Goal: Task Accomplishment & Management: Manage account settings

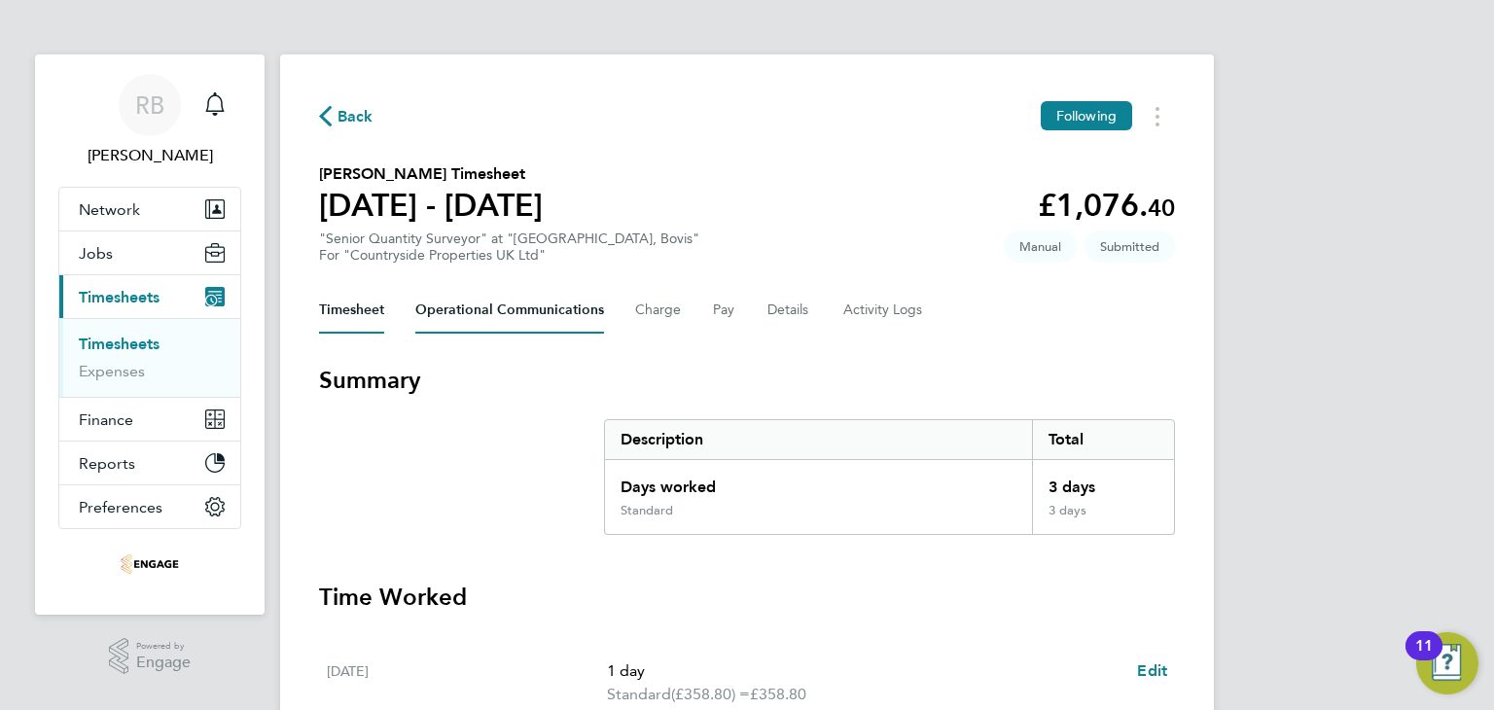
click at [486, 325] on Communications-tab "Operational Communications" at bounding box center [509, 310] width 189 height 47
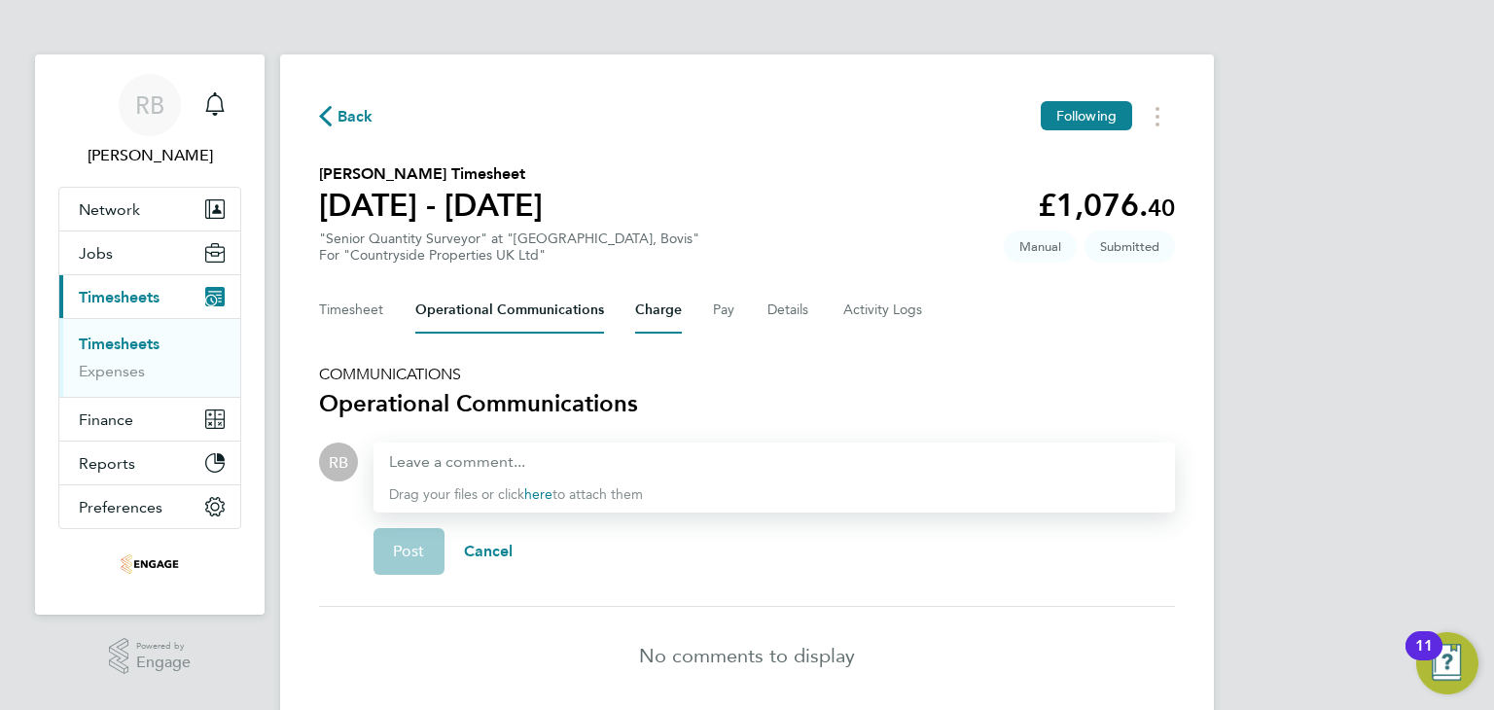
click at [669, 310] on button "Charge" at bounding box center [658, 310] width 47 height 47
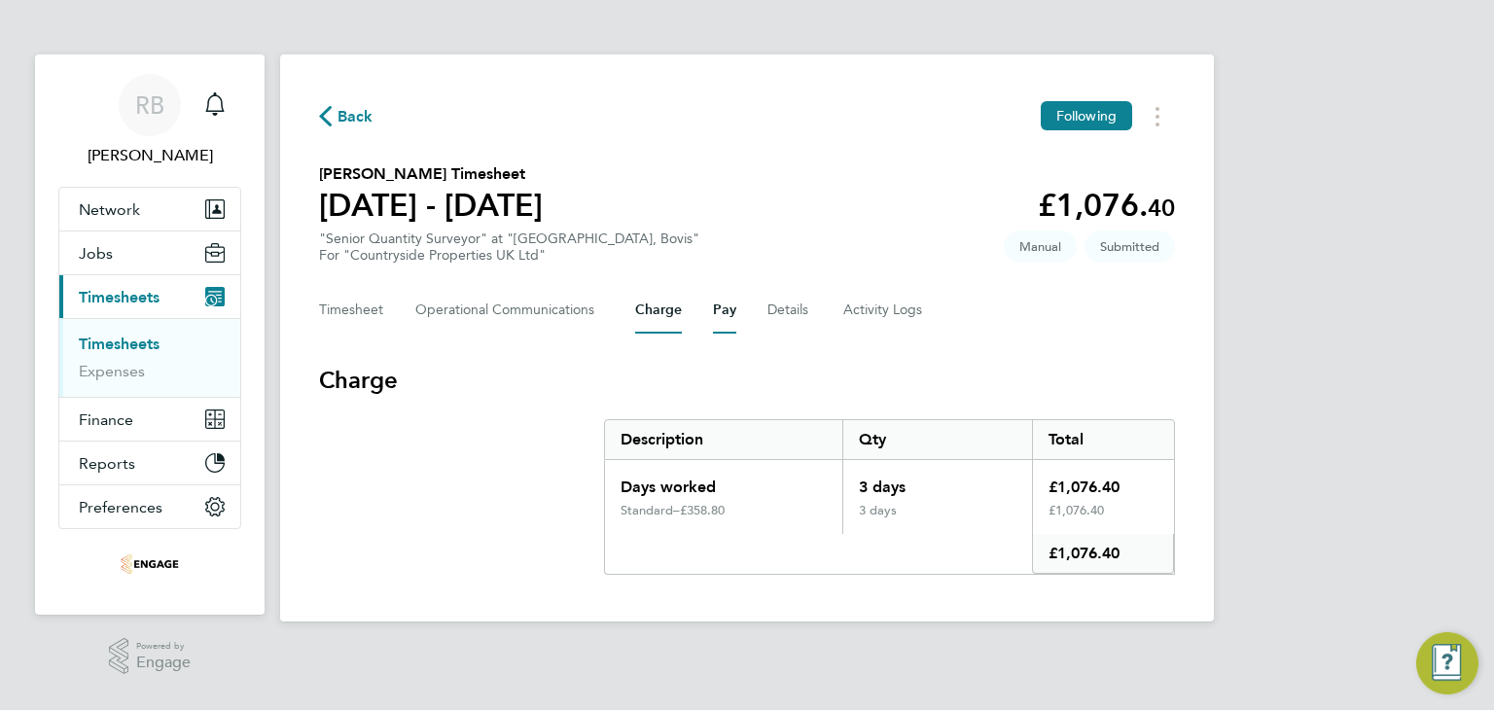
click at [713, 310] on button "Pay" at bounding box center [724, 310] width 23 height 47
click at [770, 314] on button "Details" at bounding box center [790, 310] width 45 height 47
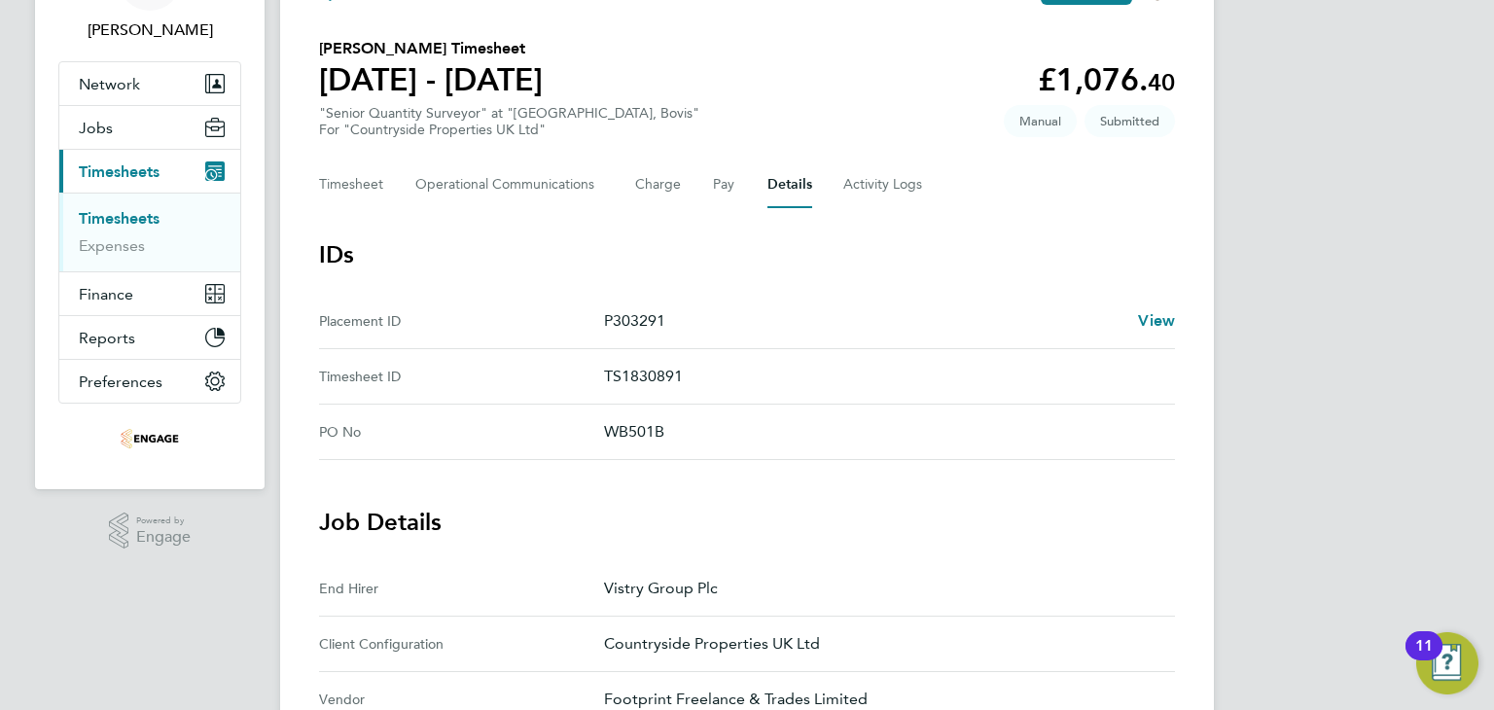
scroll to position [681, 0]
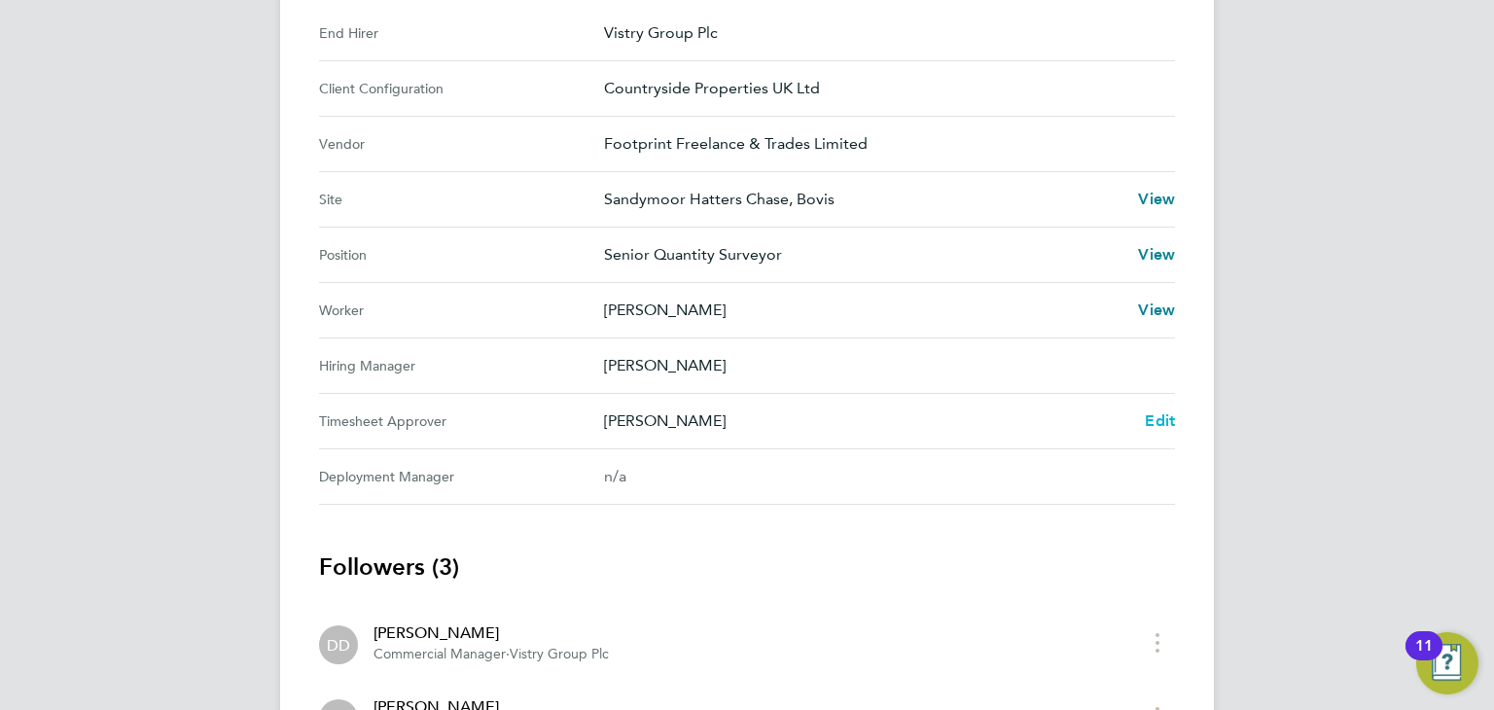
click at [1154, 422] on span "Edit" at bounding box center [1160, 420] width 30 height 18
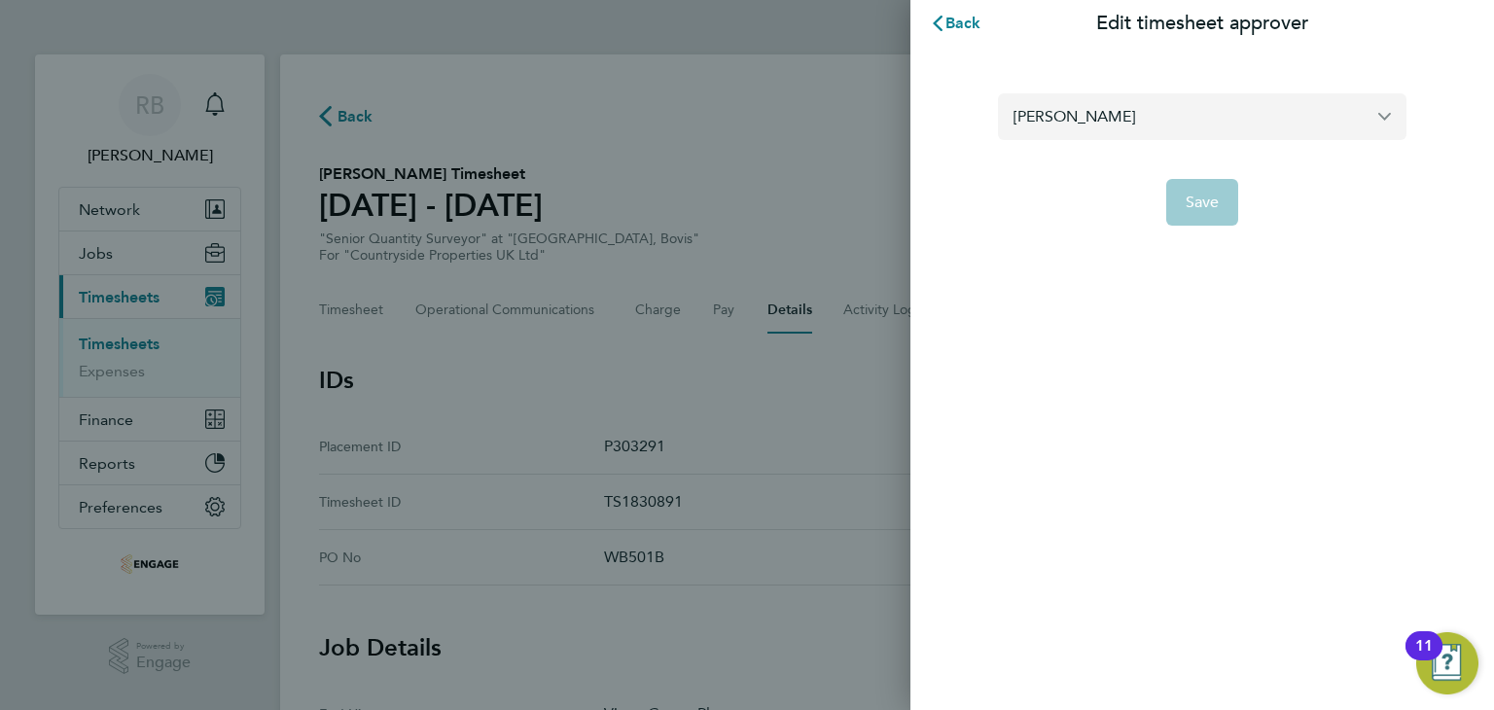
click at [1292, 135] on input "[PERSON_NAME]" at bounding box center [1202, 116] width 409 height 46
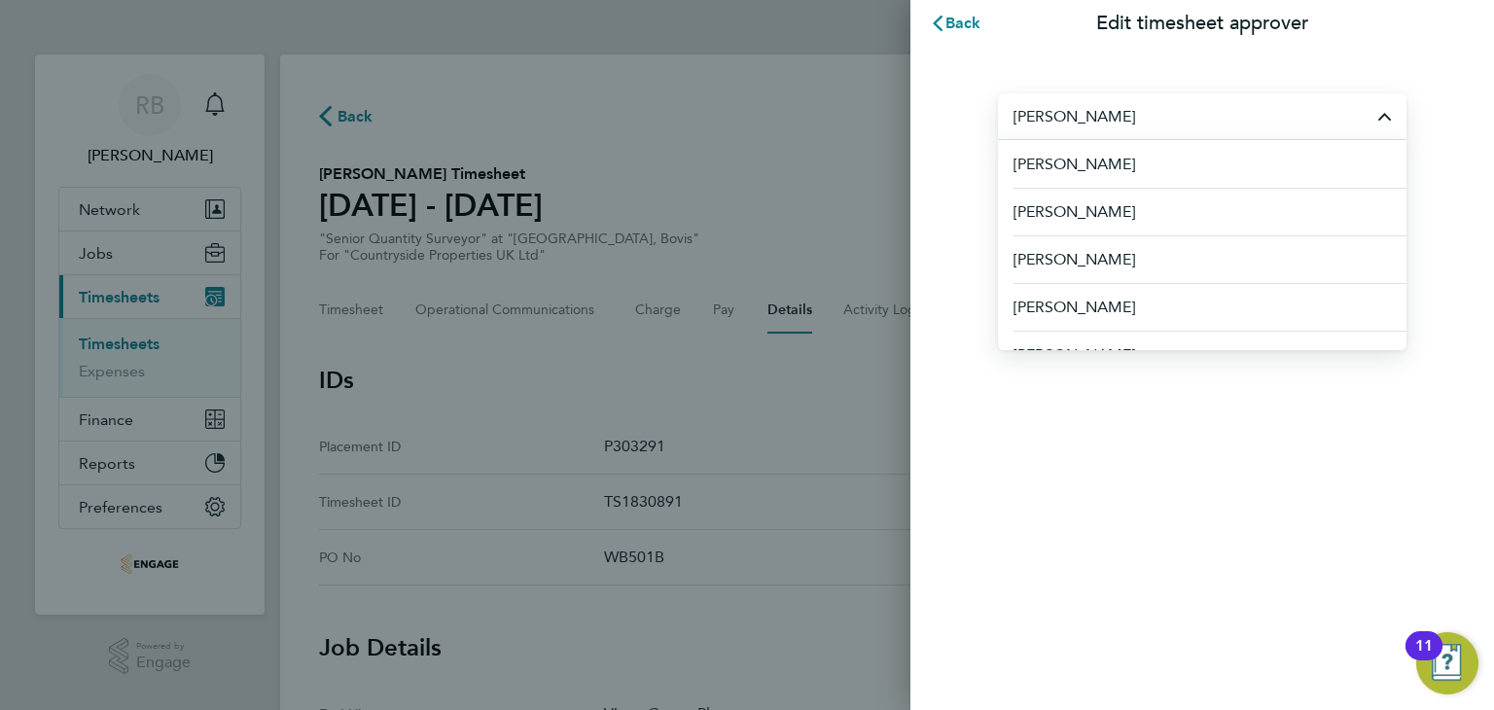
click at [902, 172] on div "Back Edit timesheet approver [PERSON_NAME] [PERSON_NAME] [PERSON_NAME] [PERSON_…" at bounding box center [747, 355] width 1494 height 710
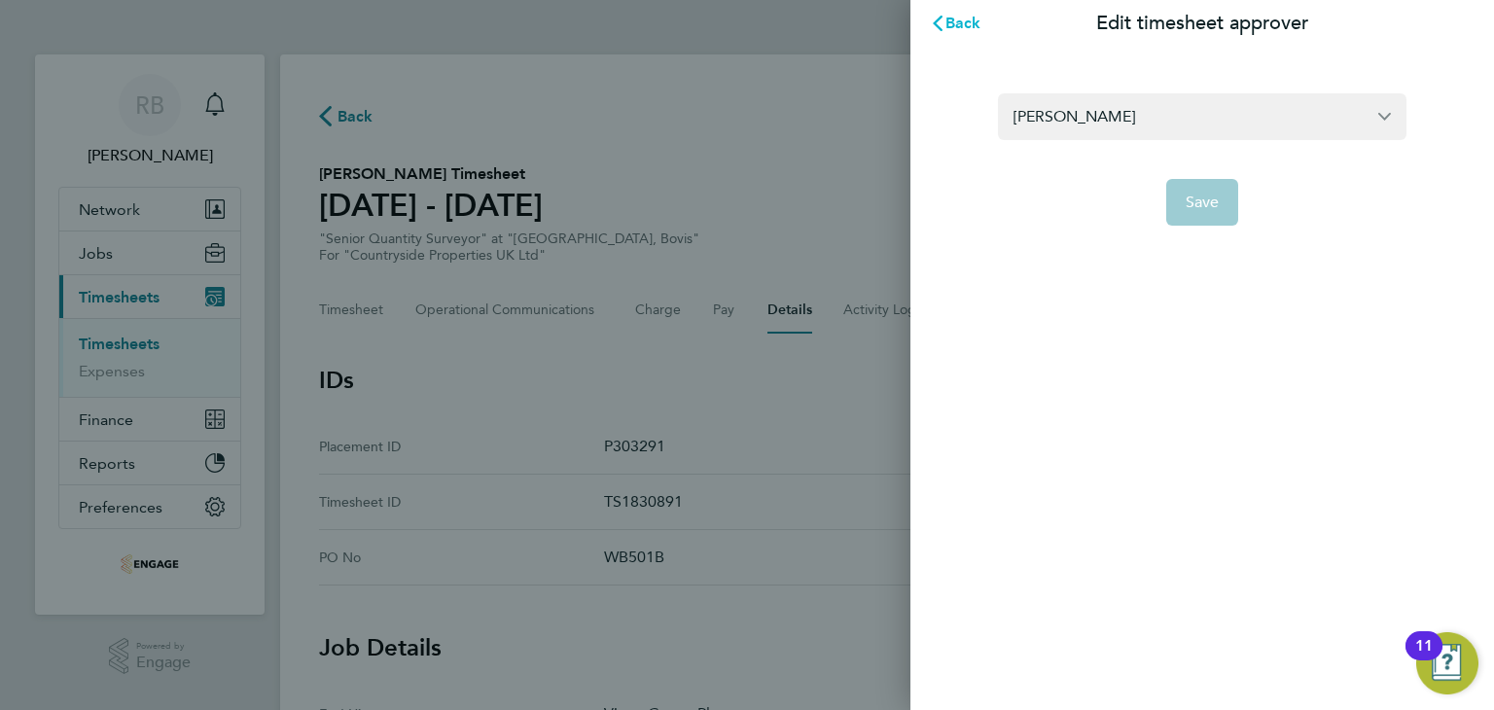
click at [938, 22] on icon "button" at bounding box center [938, 24] width 16 height 16
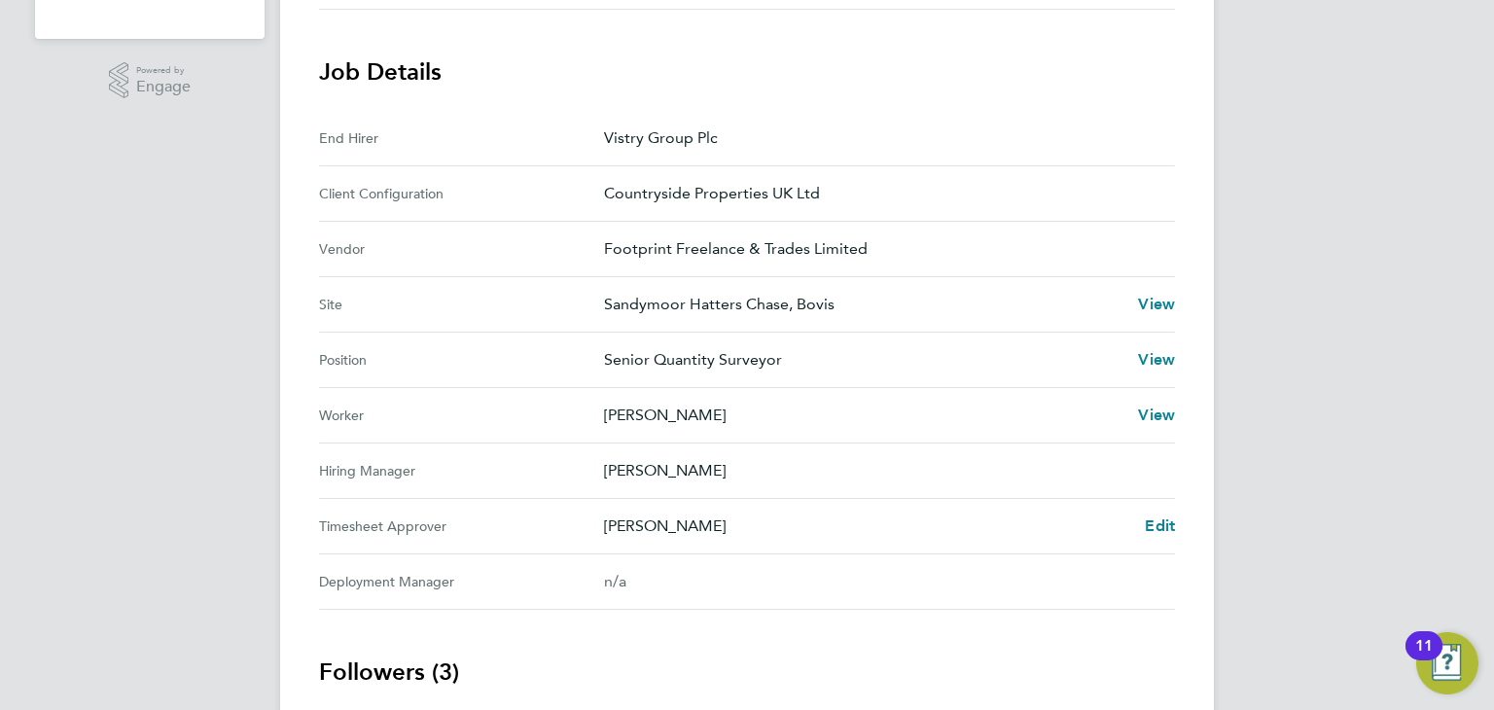
scroll to position [584, 0]
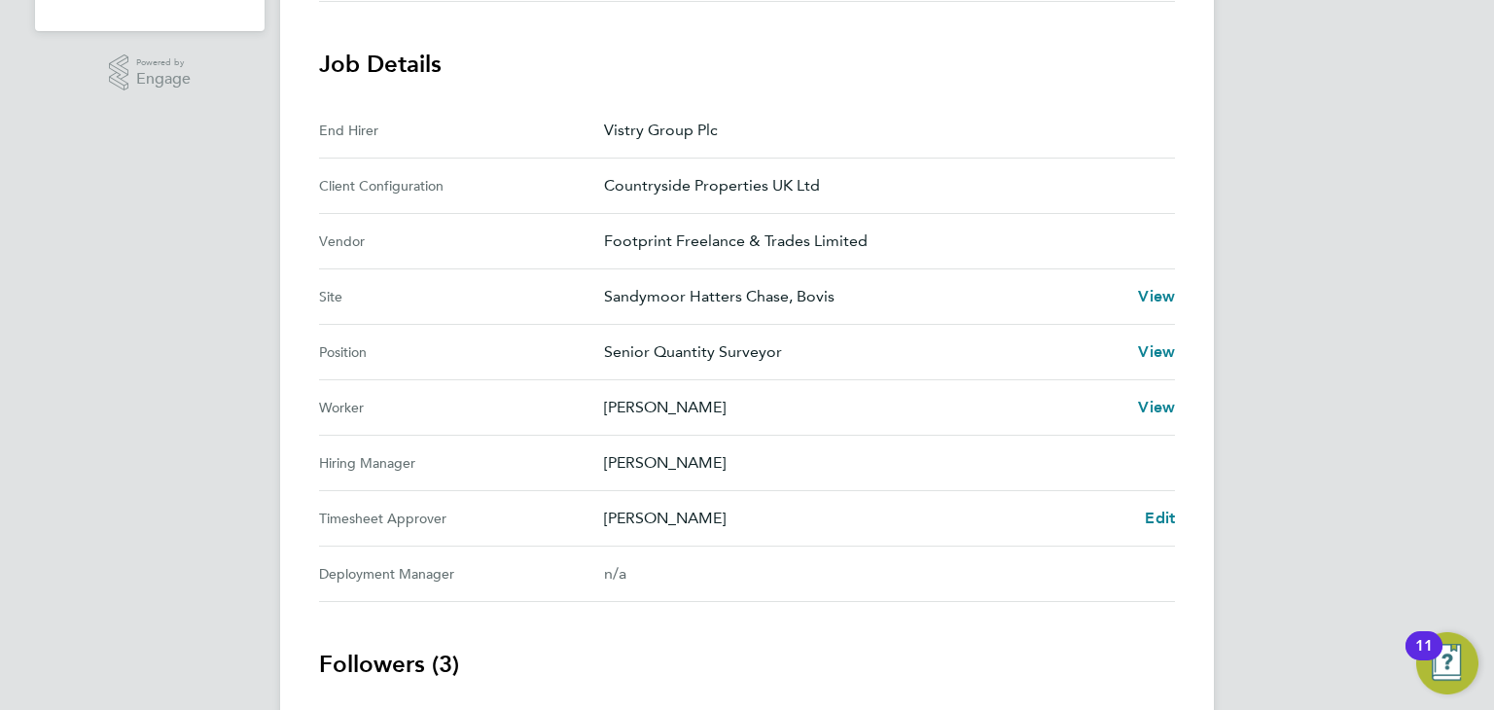
drag, startPoint x: 604, startPoint y: 406, endPoint x: 708, endPoint y: 411, distance: 104.3
click at [713, 398] on p "[PERSON_NAME]" at bounding box center [863, 407] width 518 height 23
click at [708, 412] on p "[PERSON_NAME]" at bounding box center [863, 407] width 518 height 23
click at [1153, 517] on span "Edit" at bounding box center [1160, 518] width 30 height 18
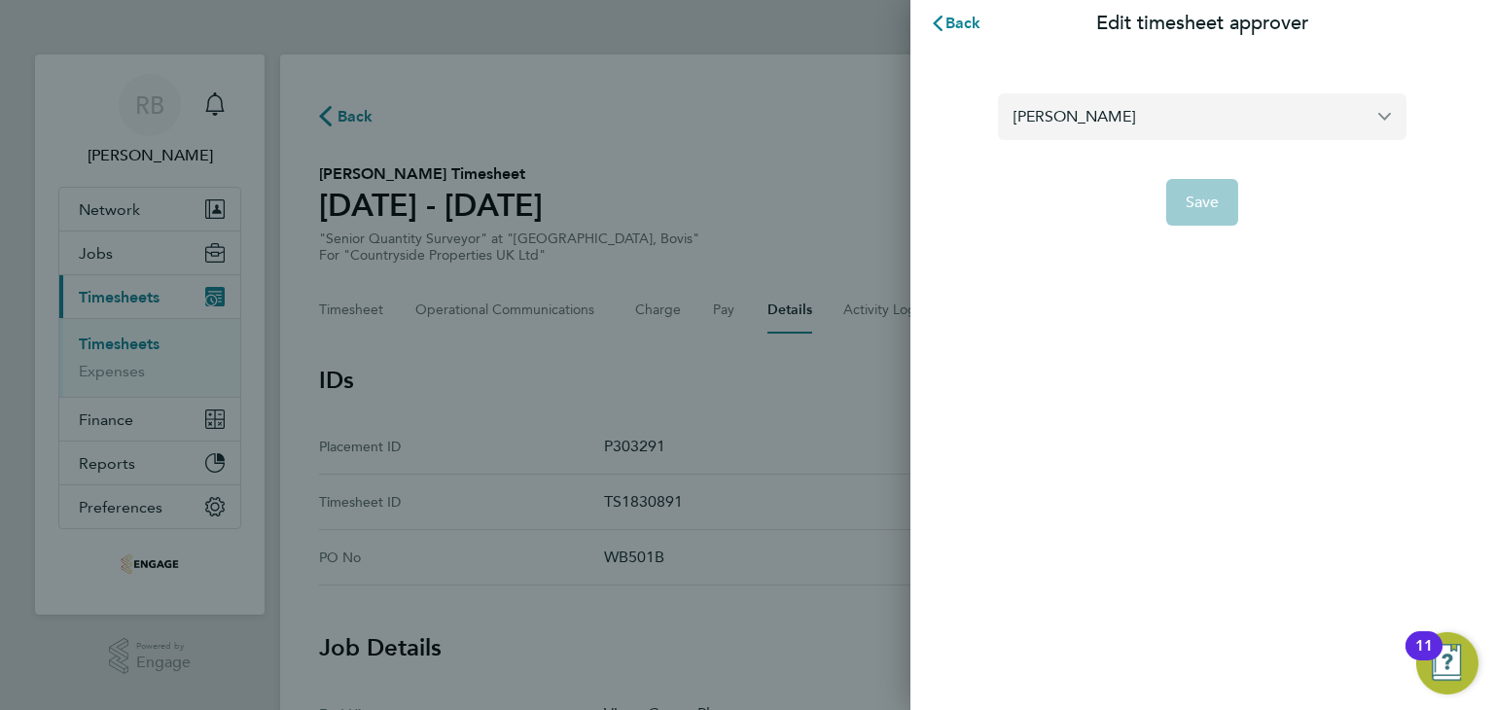
click at [1220, 117] on input "[PERSON_NAME]" at bounding box center [1202, 116] width 409 height 46
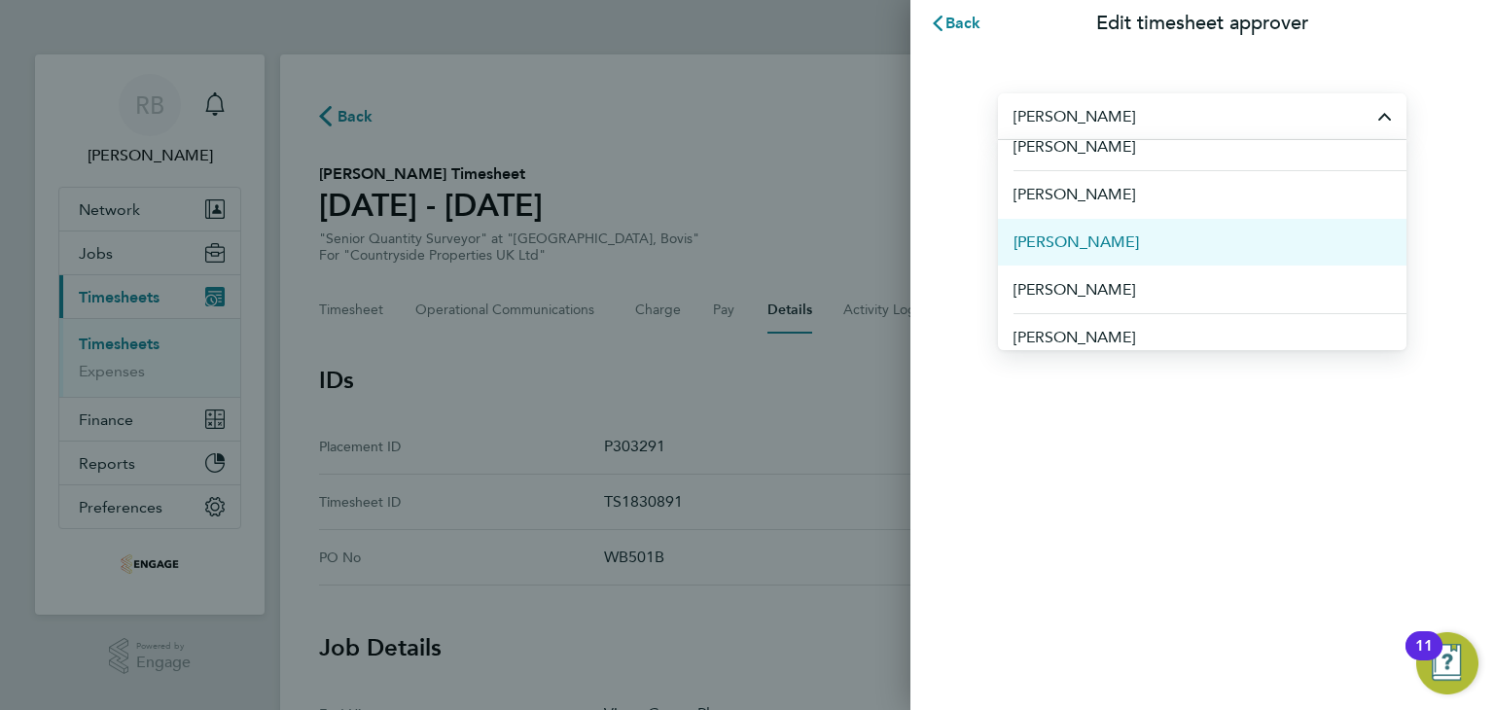
scroll to position [169, 0]
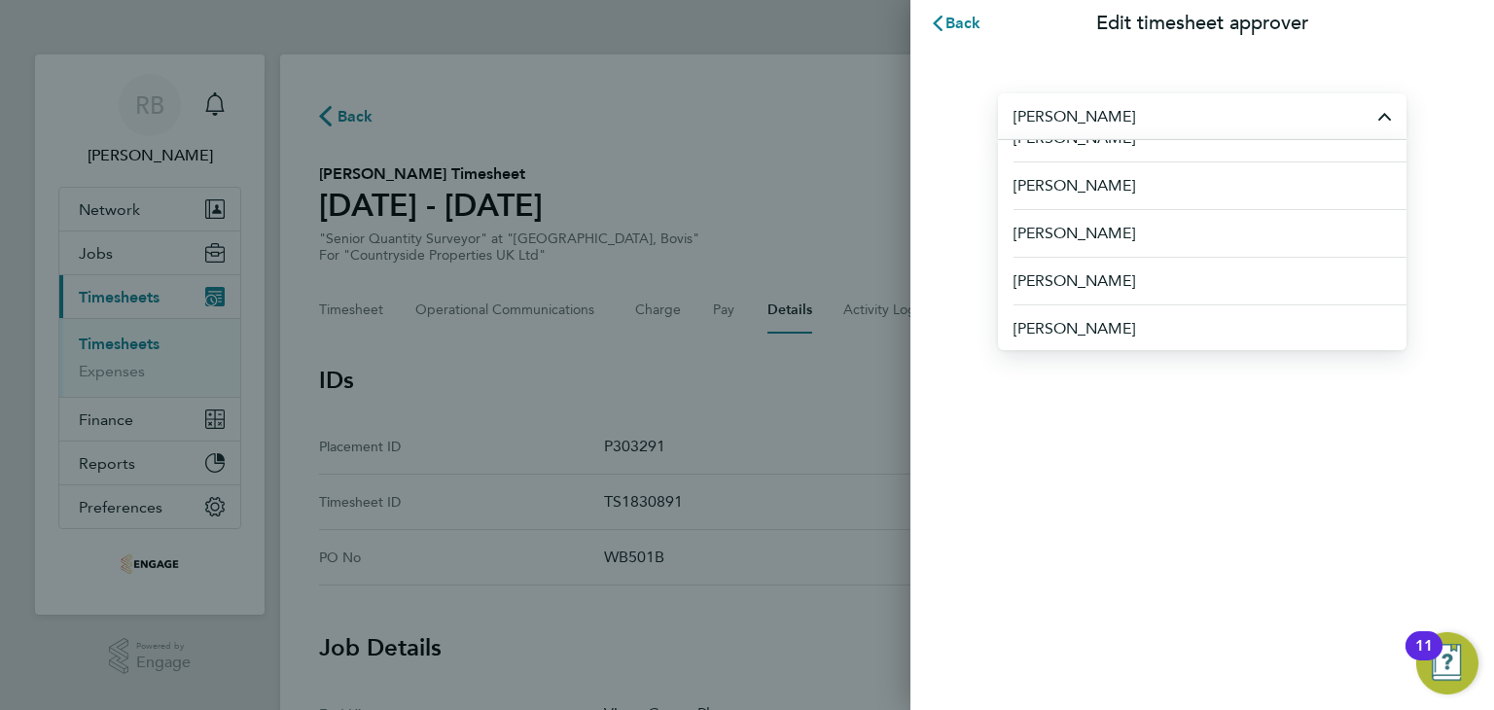
click at [894, 398] on div "Back Edit timesheet approver [PERSON_NAME] [PERSON_NAME] [PERSON_NAME] [PERSON_…" at bounding box center [747, 355] width 1494 height 710
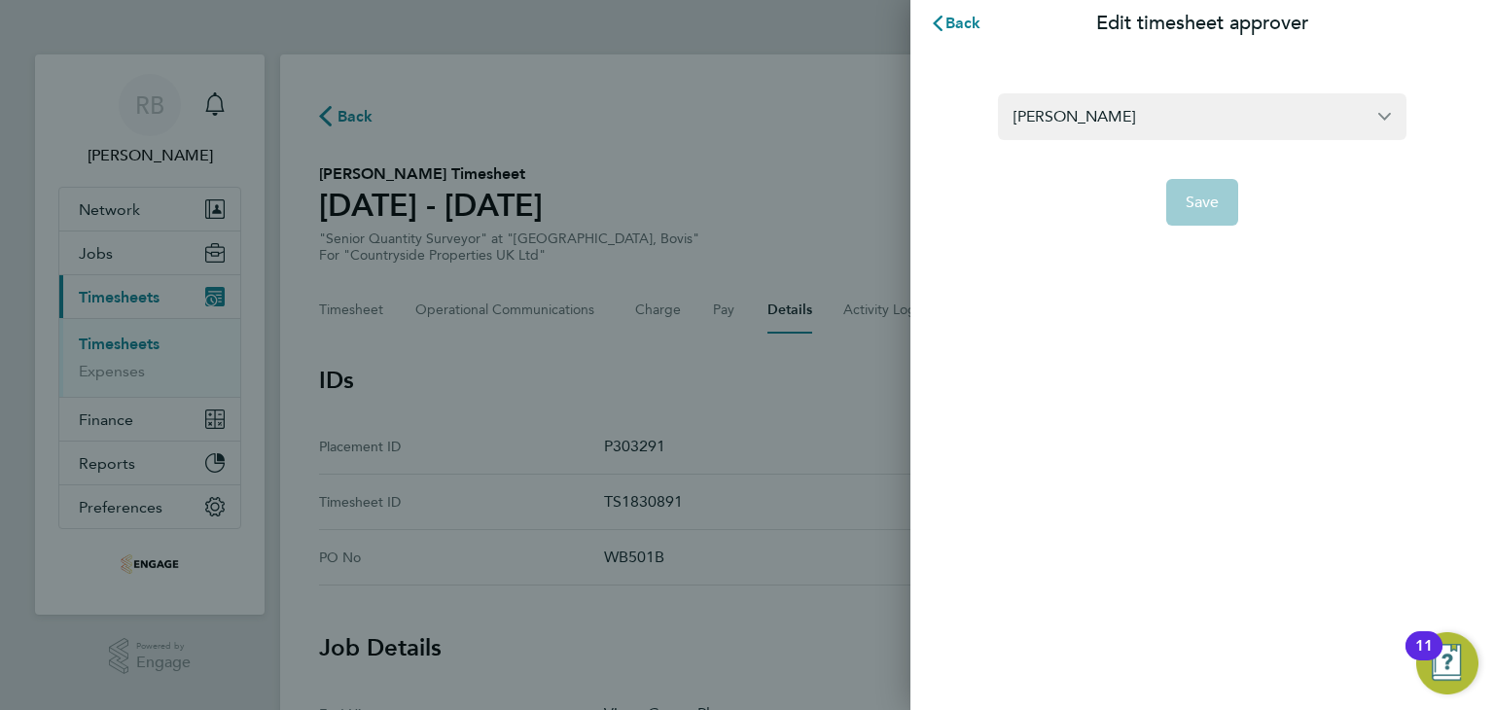
type input "[PERSON_NAME]"
click at [973, 33] on button "Back" at bounding box center [956, 23] width 90 height 39
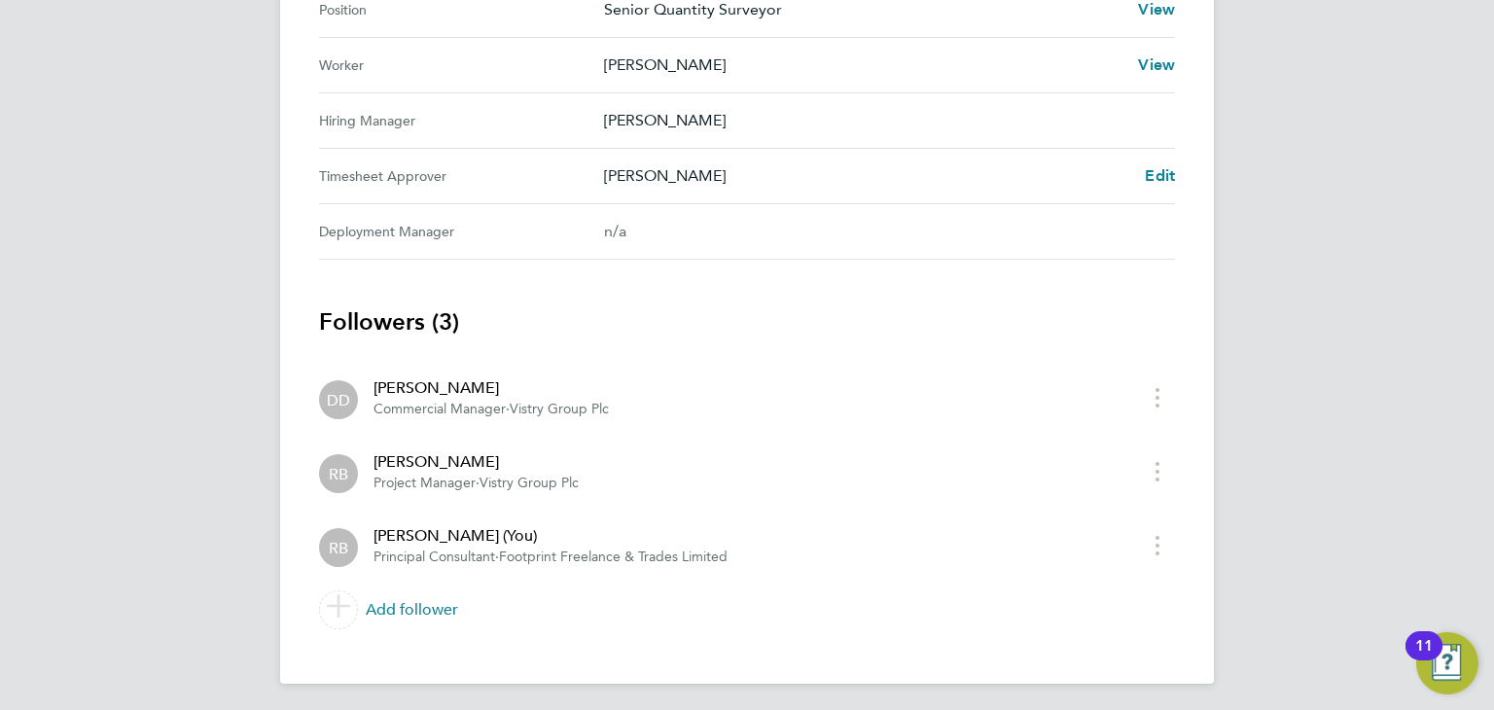
scroll to position [928, 0]
click at [1167, 176] on span "Edit" at bounding box center [1160, 173] width 30 height 18
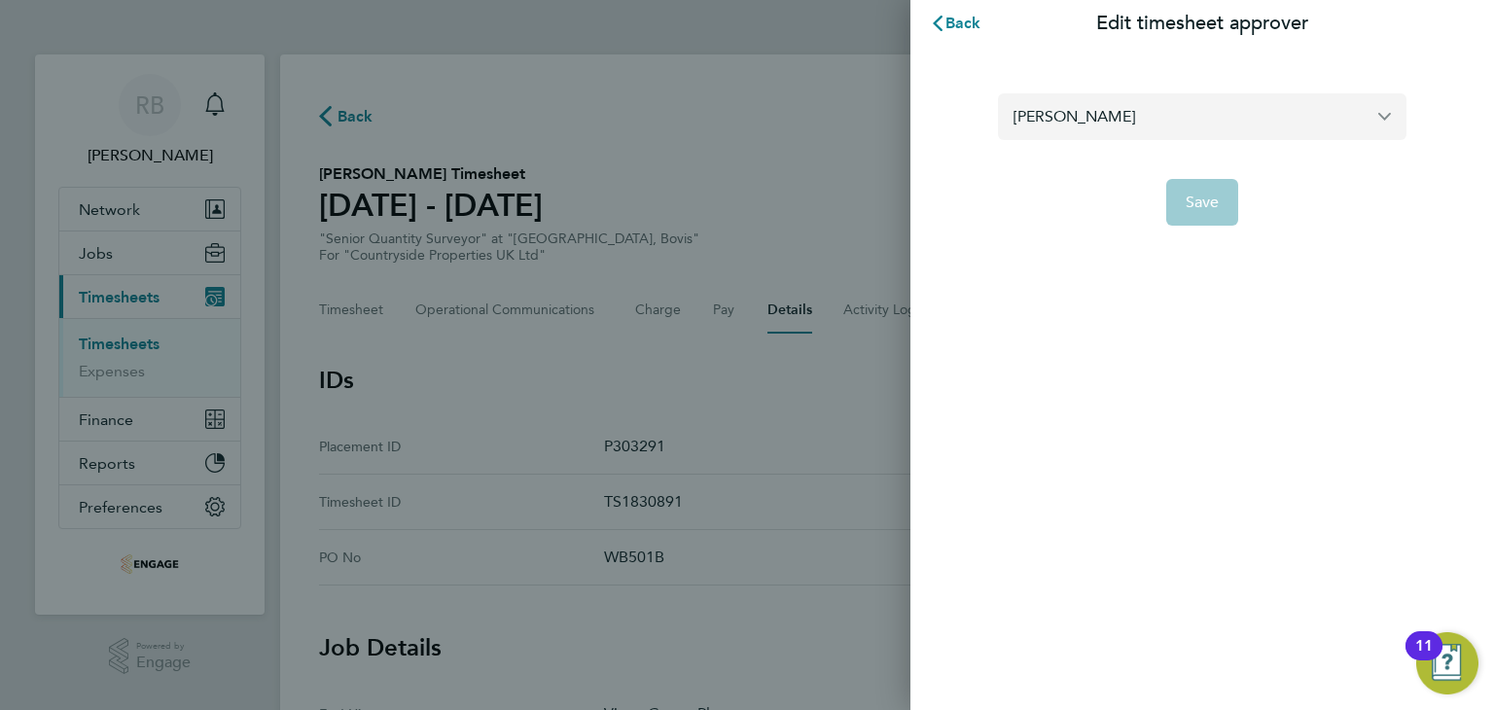
click at [1178, 126] on input "[PERSON_NAME]" at bounding box center [1202, 116] width 409 height 46
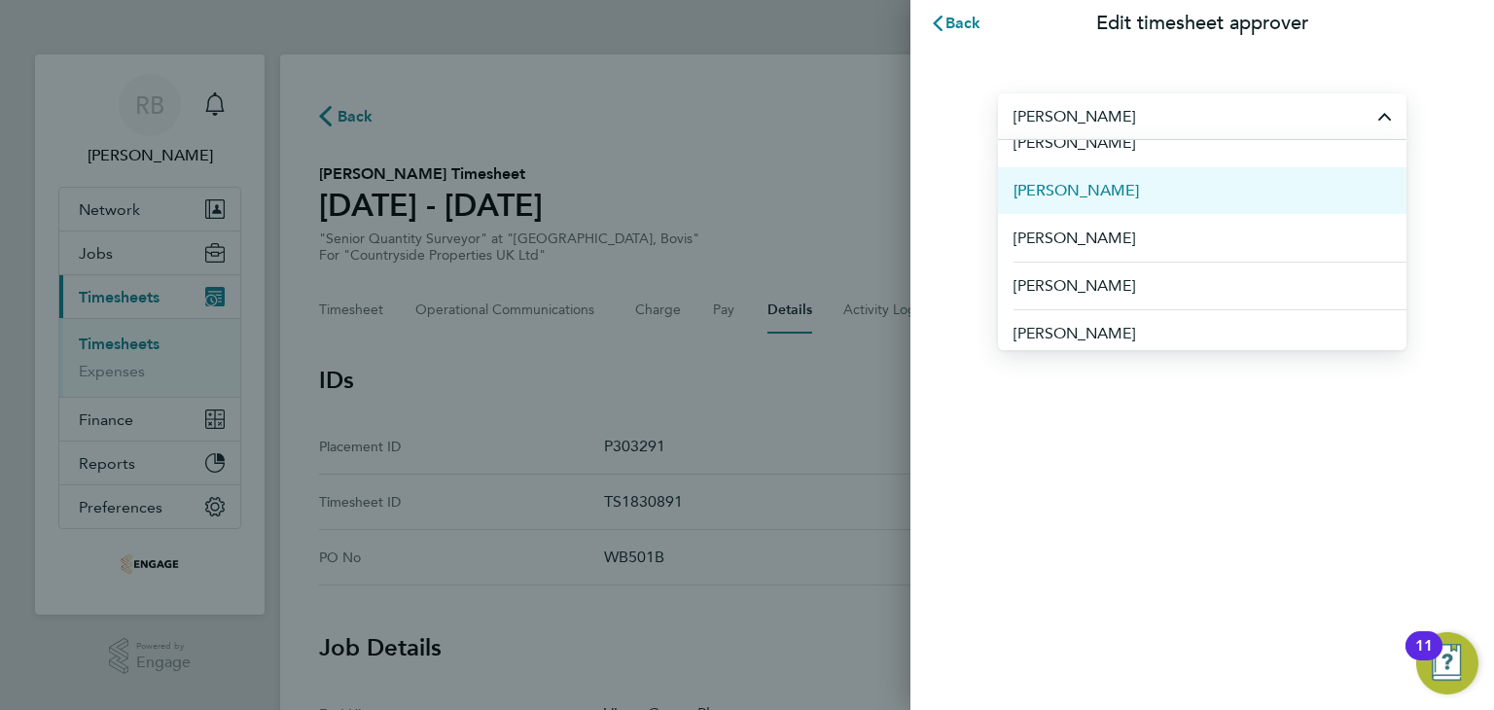
scroll to position [502, 0]
click at [1139, 196] on span "[PERSON_NAME]" at bounding box center [1076, 186] width 125 height 23
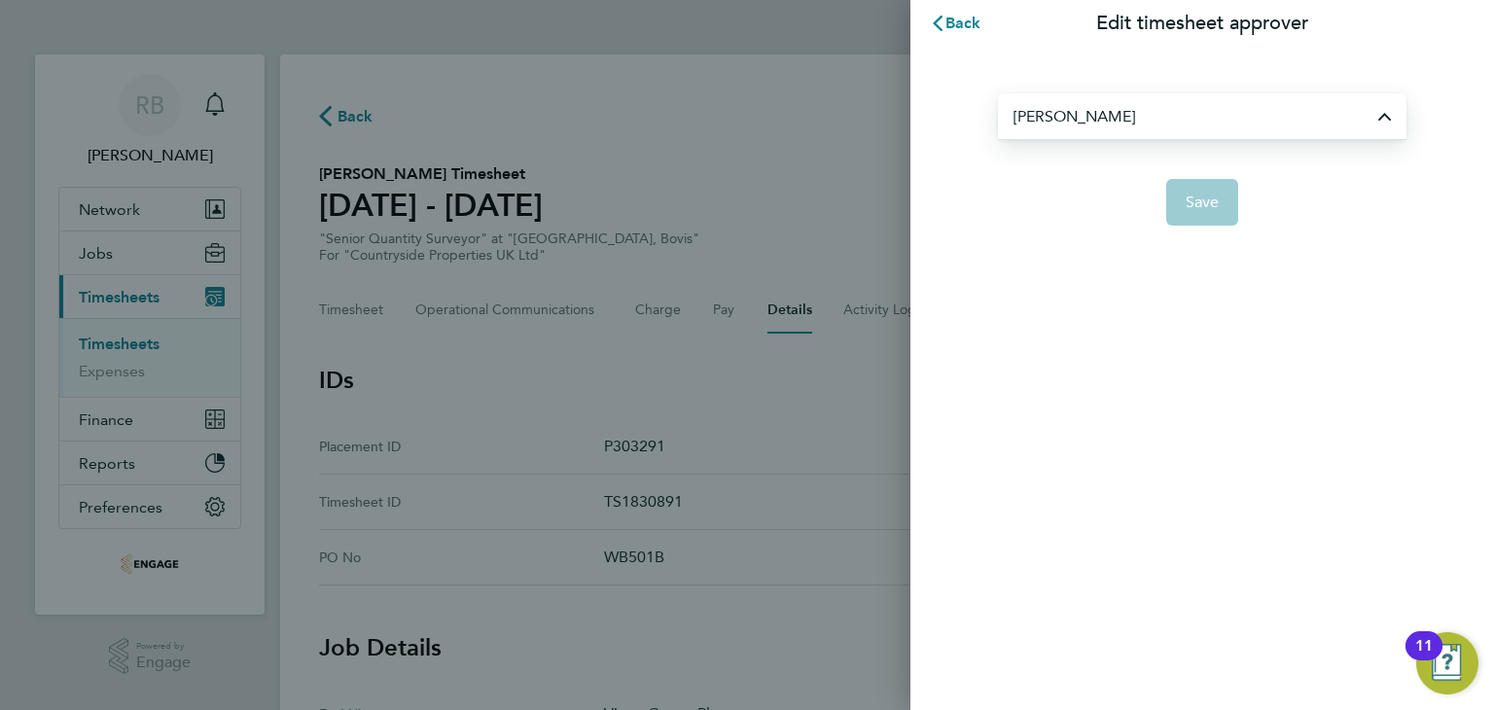
type input "[PERSON_NAME]"
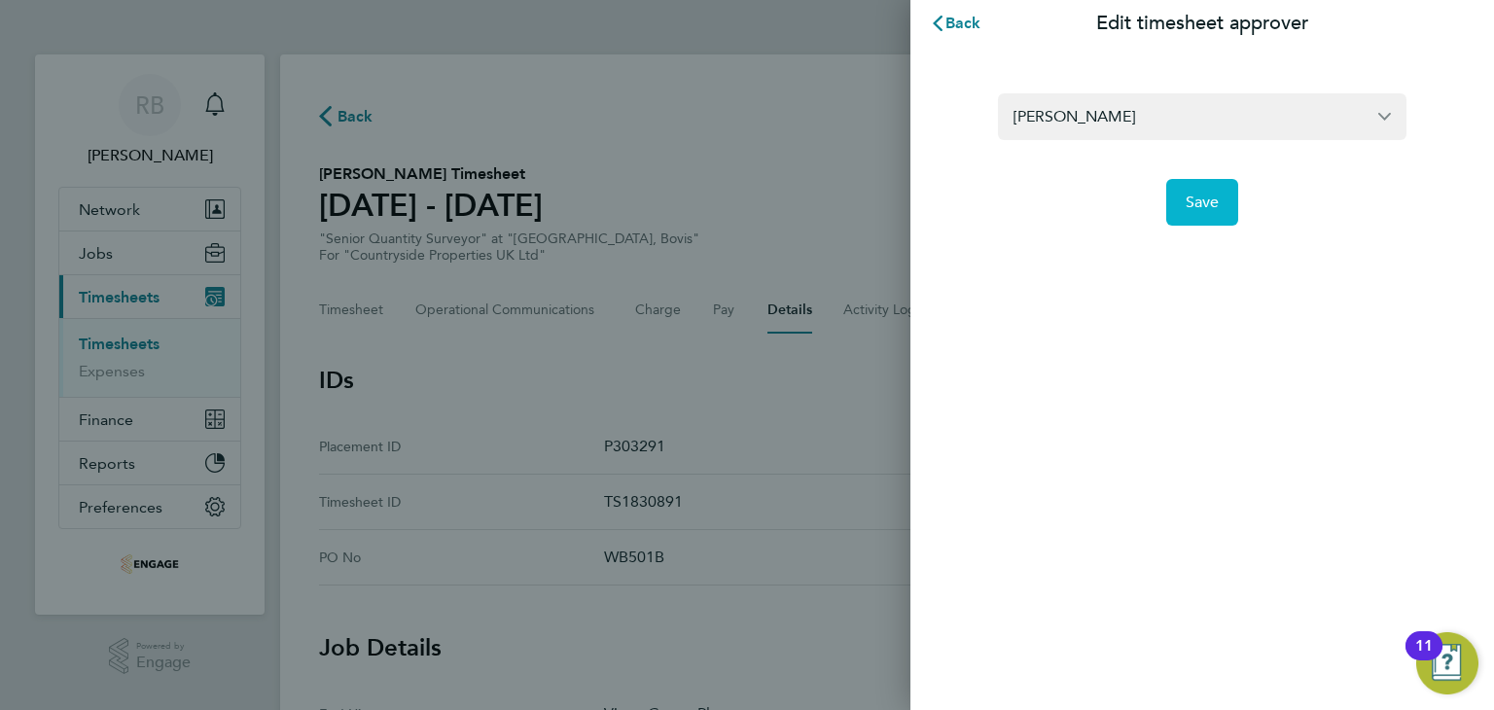
click at [1206, 205] on span "Save" at bounding box center [1203, 202] width 34 height 19
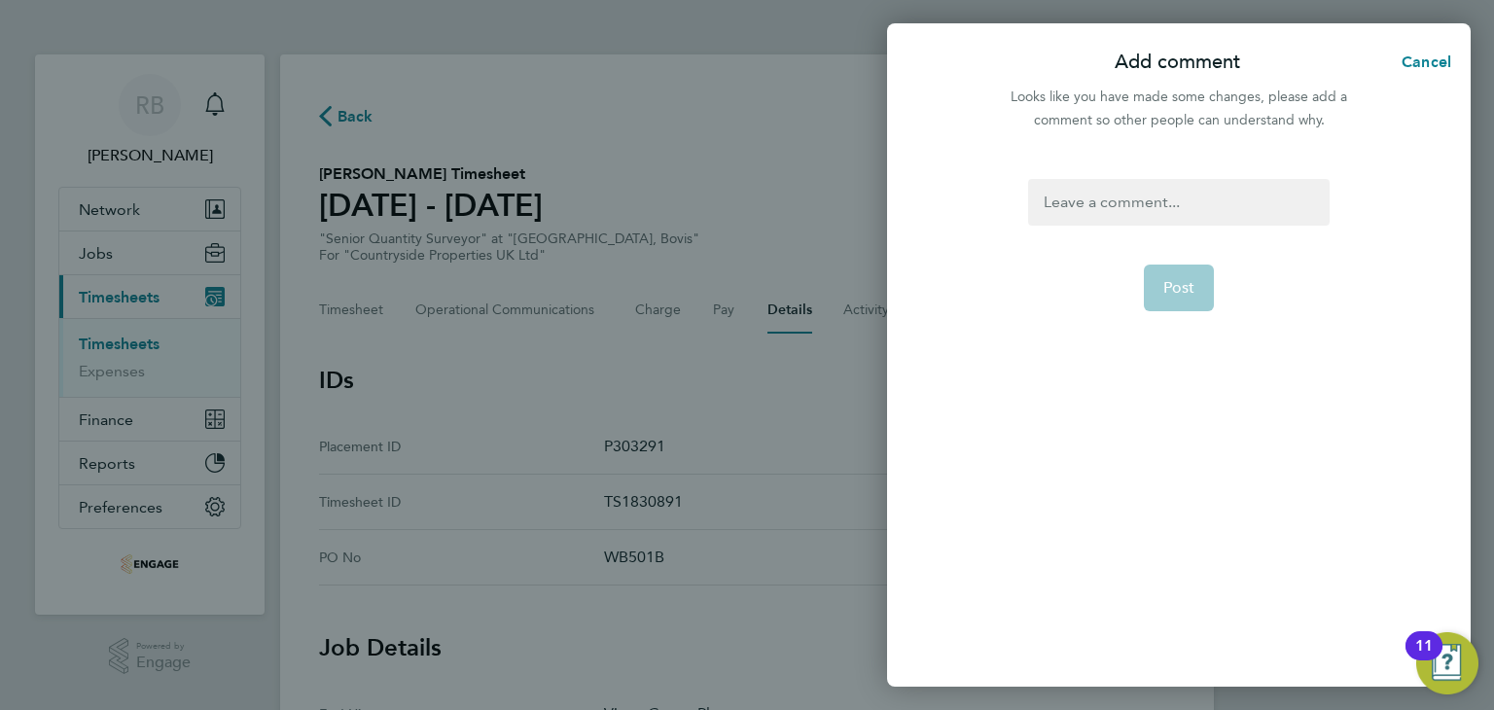
click at [1199, 202] on div at bounding box center [1178, 202] width 301 height 47
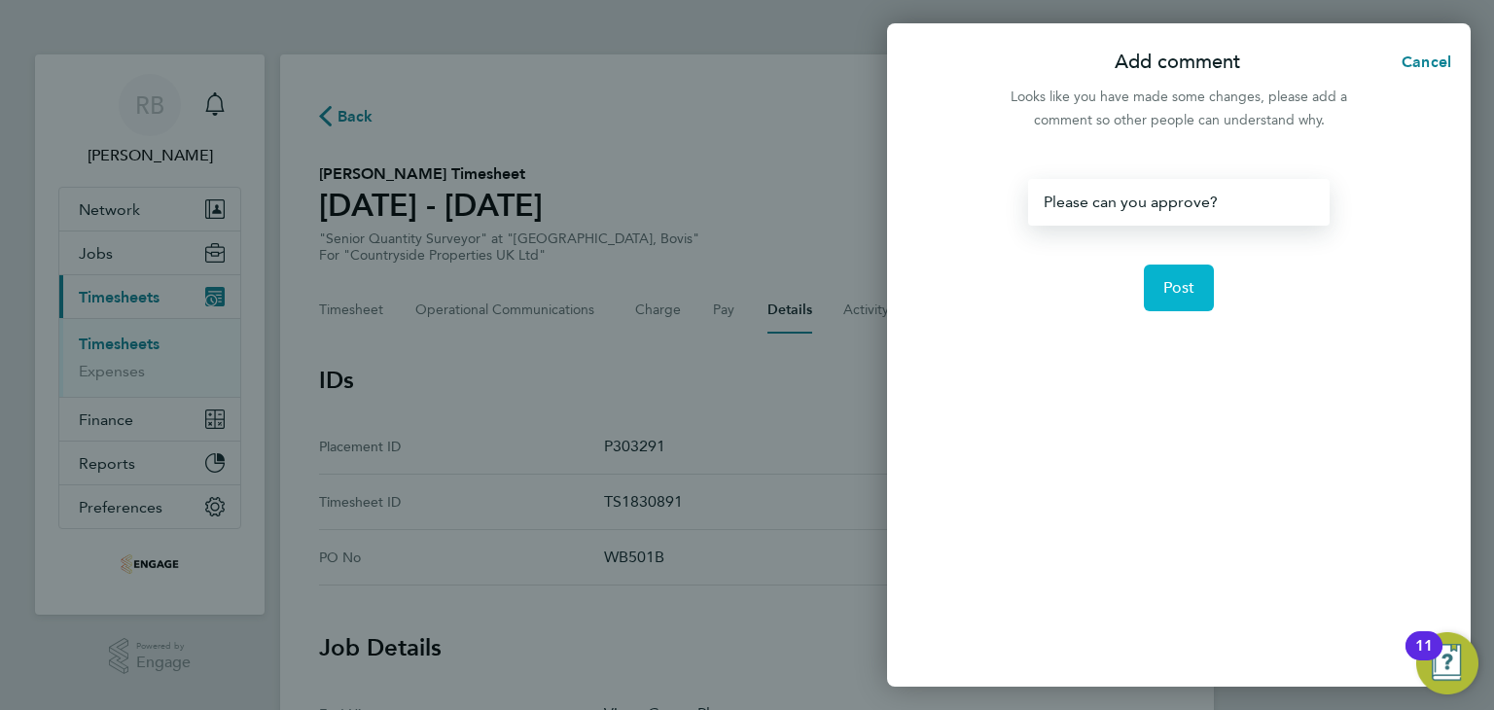
click at [1190, 273] on button "Post" at bounding box center [1179, 288] width 71 height 47
